Goal: Find contact information: Find contact information

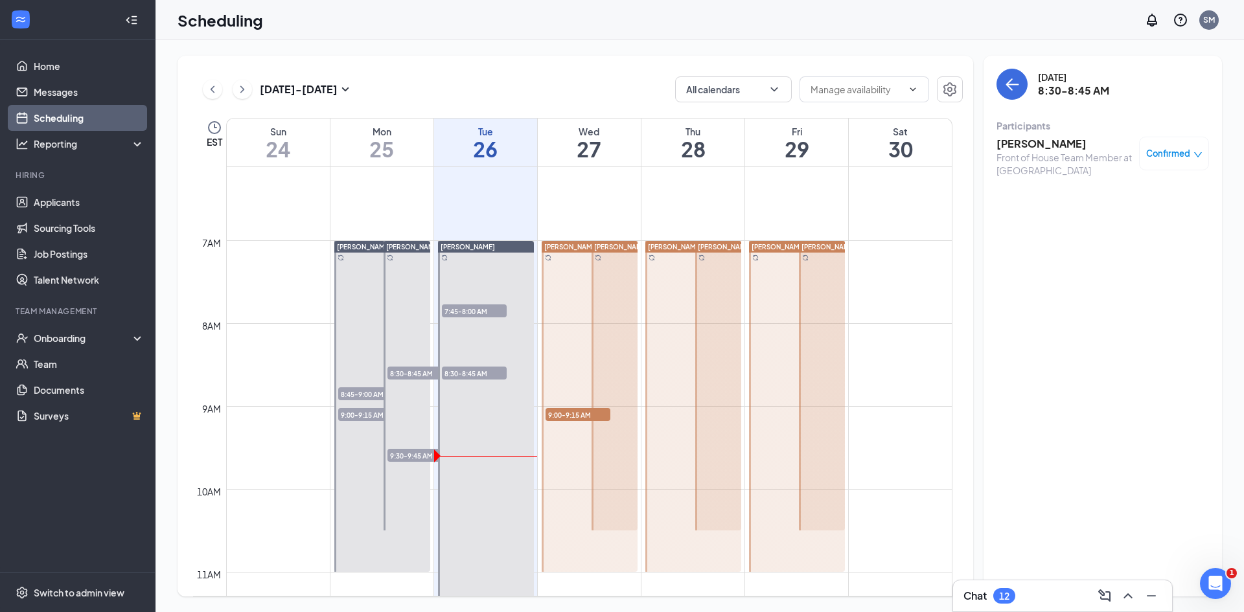
click at [1037, 139] on h3 "[PERSON_NAME]" at bounding box center [1064, 144] width 136 height 14
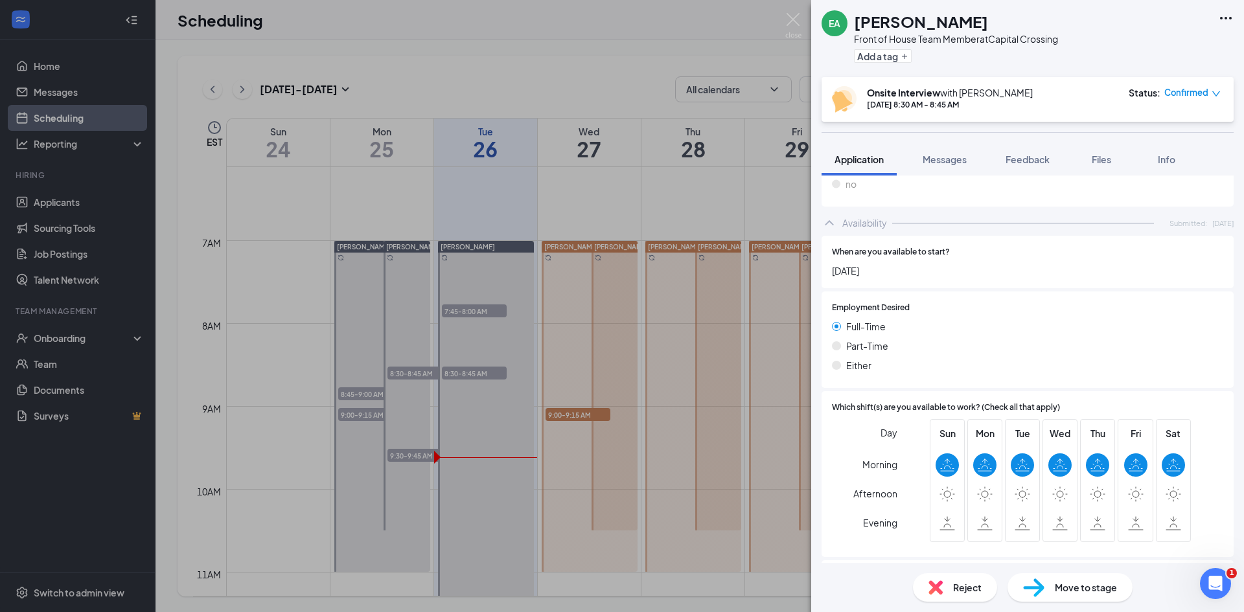
scroll to position [686, 0]
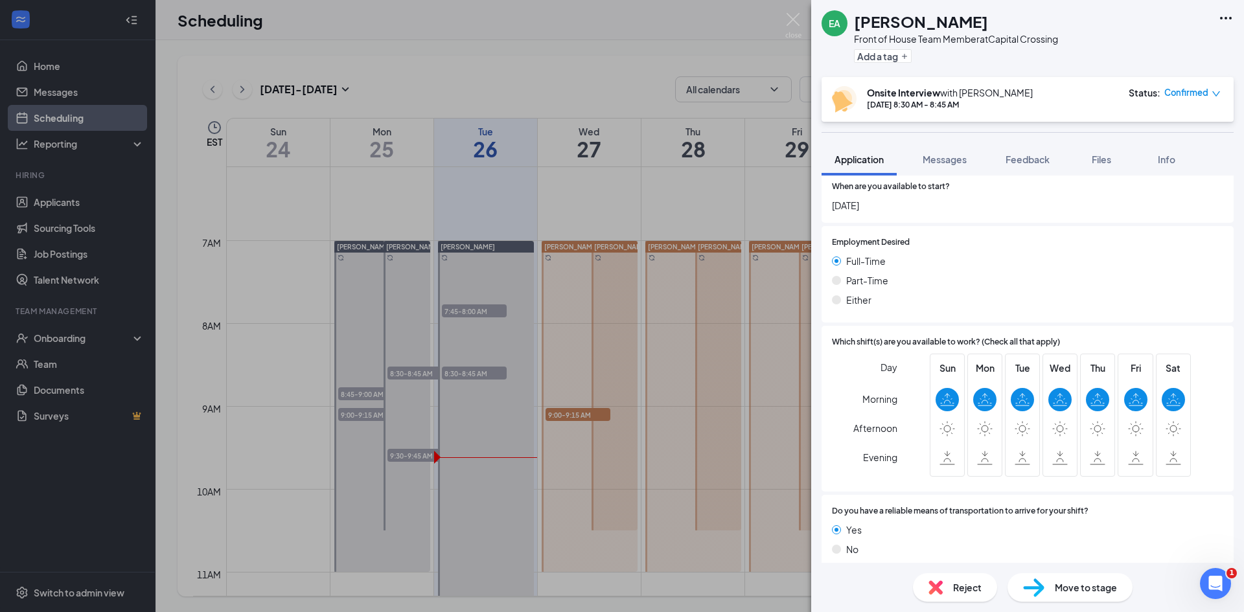
click at [595, 387] on div "EA [PERSON_NAME] Front of House Team Member at [GEOGRAPHIC_DATA] Add a tag Onsi…" at bounding box center [622, 306] width 1244 height 612
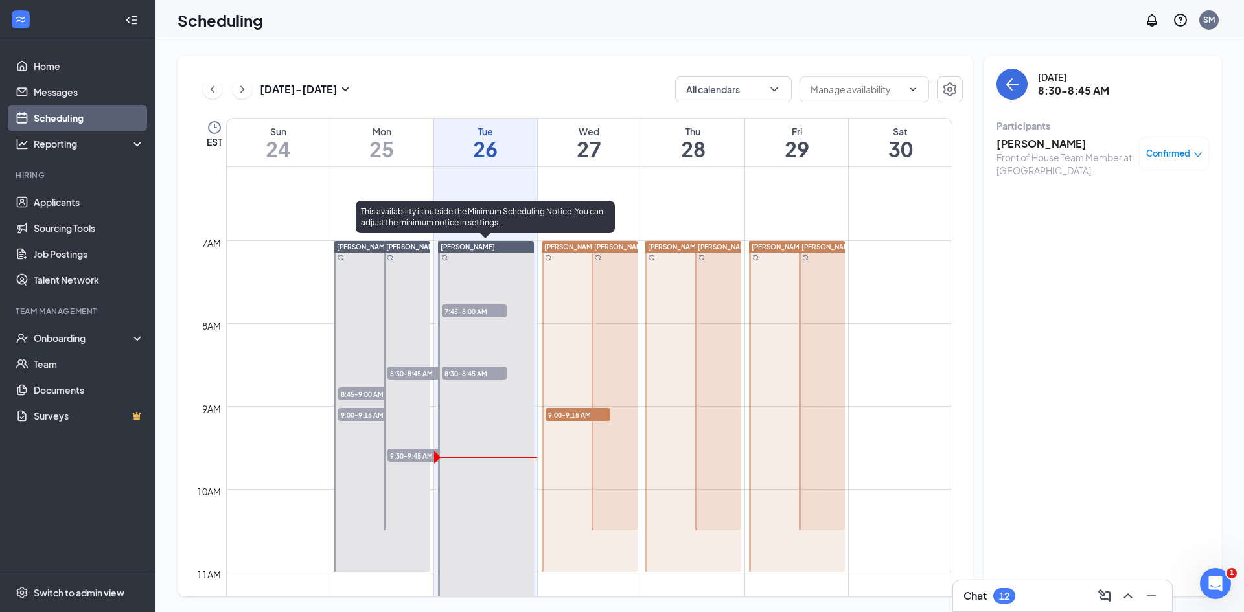
click at [475, 314] on span "7:45-8:00 AM" at bounding box center [474, 310] width 65 height 13
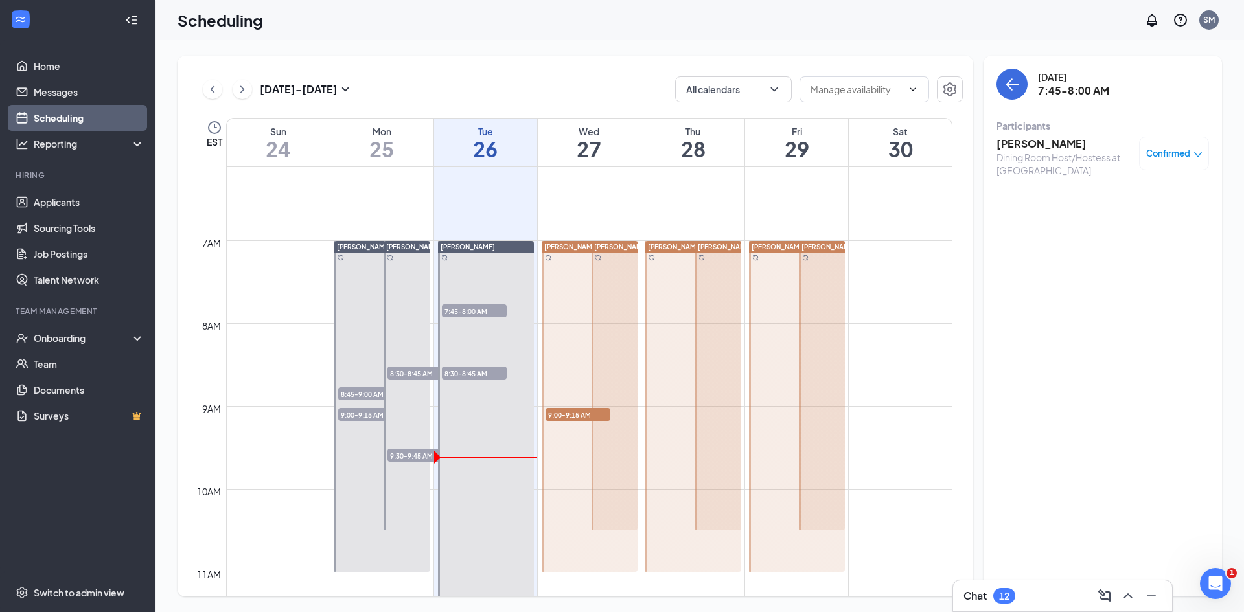
click at [1032, 146] on h3 "[PERSON_NAME]" at bounding box center [1064, 144] width 136 height 14
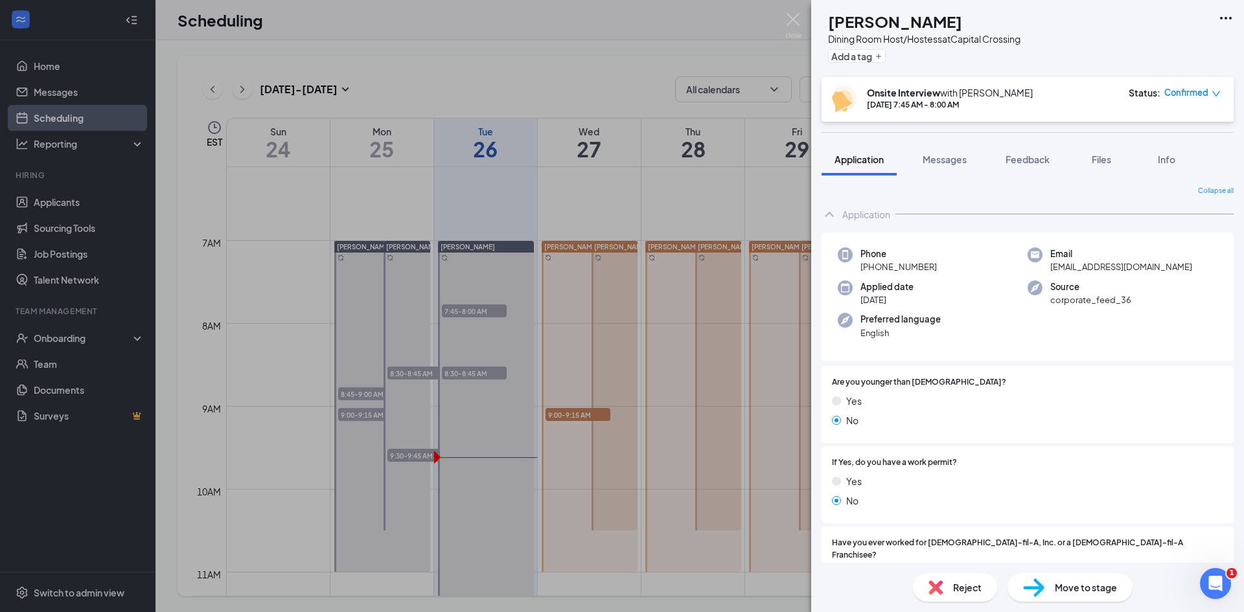
drag, startPoint x: 1046, startPoint y: 265, endPoint x: 1183, endPoint y: 256, distance: 137.0
click at [1183, 256] on div "Email [EMAIL_ADDRESS][DOMAIN_NAME]" at bounding box center [1122, 260] width 190 height 27
drag, startPoint x: 1103, startPoint y: 280, endPoint x: 1046, endPoint y: 271, distance: 57.1
click at [1050, 271] on span "[EMAIL_ADDRESS][DOMAIN_NAME]" at bounding box center [1121, 266] width 142 height 13
